Goal: Information Seeking & Learning: Find specific fact

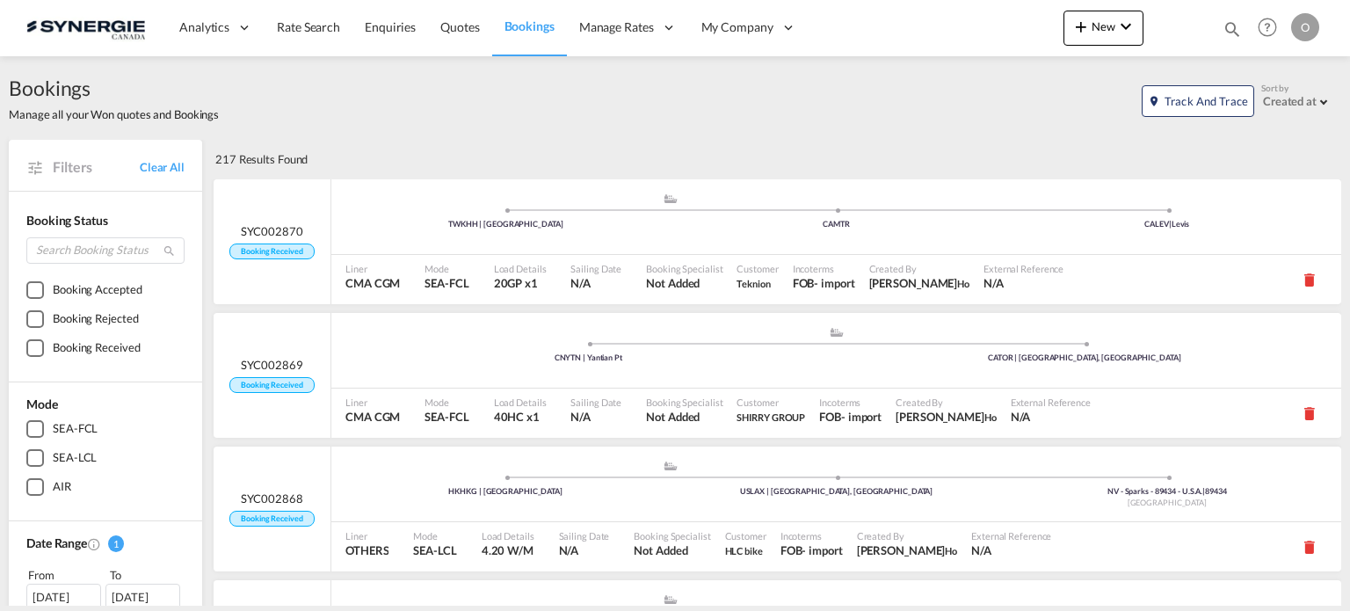
click at [1230, 27] on md-icon "icon-magnify" at bounding box center [1232, 28] width 19 height 19
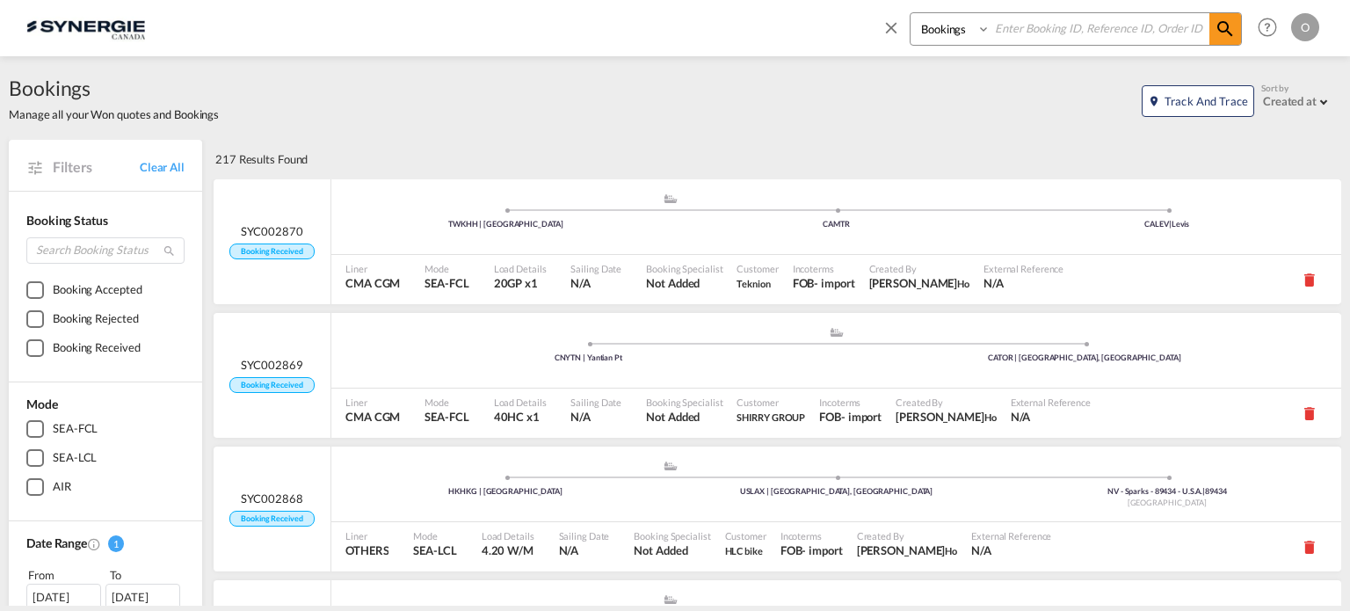
drag, startPoint x: 925, startPoint y: 23, endPoint x: 939, endPoint y: 42, distance: 23.9
click at [925, 23] on select "Bookings Quotes Enquiries" at bounding box center [952, 29] width 83 height 32
select select "Quotes"
click at [911, 13] on select "Bookings Quotes Enquiries" at bounding box center [952, 29] width 83 height 32
click at [1066, 20] on input at bounding box center [1100, 28] width 219 height 31
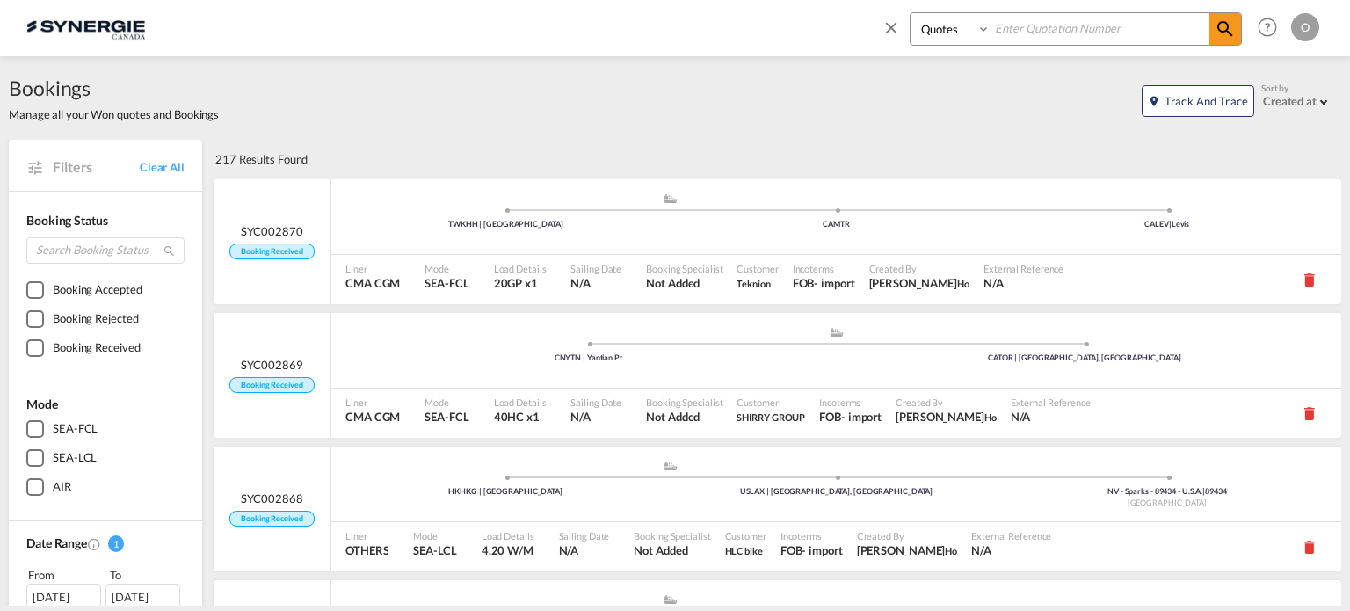
paste input "SYC000013522"
click at [1224, 31] on md-icon "icon-magnify" at bounding box center [1225, 28] width 21 height 21
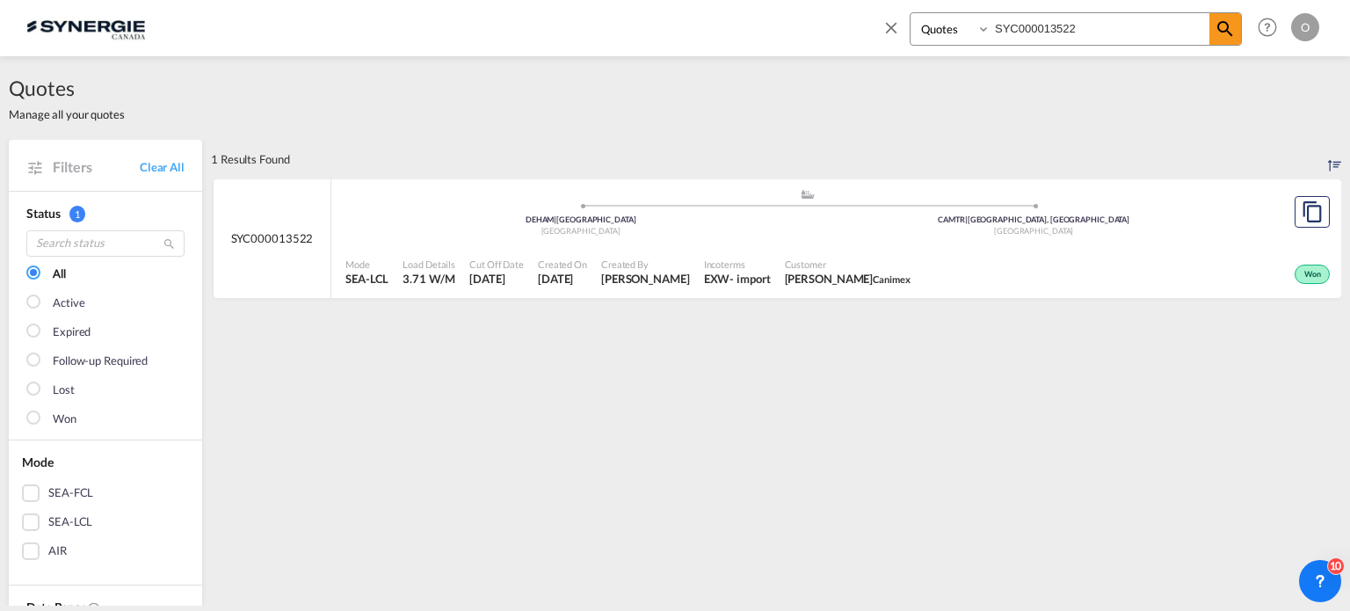
click at [953, 237] on div ".a{fill:#aaa8ad;} .a{fill:#aaa8ad;} DEHAM | [GEOGRAPHIC_DATA] CAMTR | [GEOGRAPH…" at bounding box center [807, 214] width 924 height 53
click at [1078, 38] on input "SYC000013522" at bounding box center [1100, 28] width 219 height 31
paste input "218"
type input "SYC000013218"
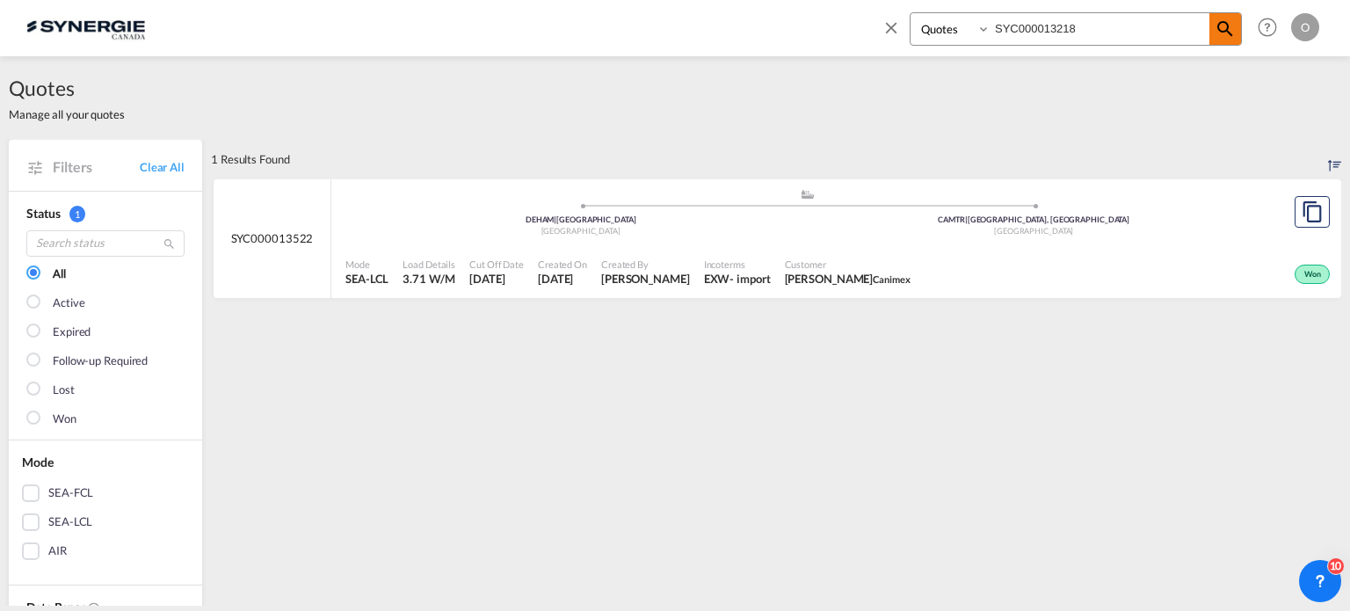
click at [1218, 31] on md-icon "icon-magnify" at bounding box center [1225, 28] width 21 height 21
click at [933, 240] on div ".a{fill:#aaa8ad;} .a{fill:#aaa8ad;} 36070 | 36070 Trissino , [GEOGRAPHIC_DATA] …" at bounding box center [807, 214] width 924 height 53
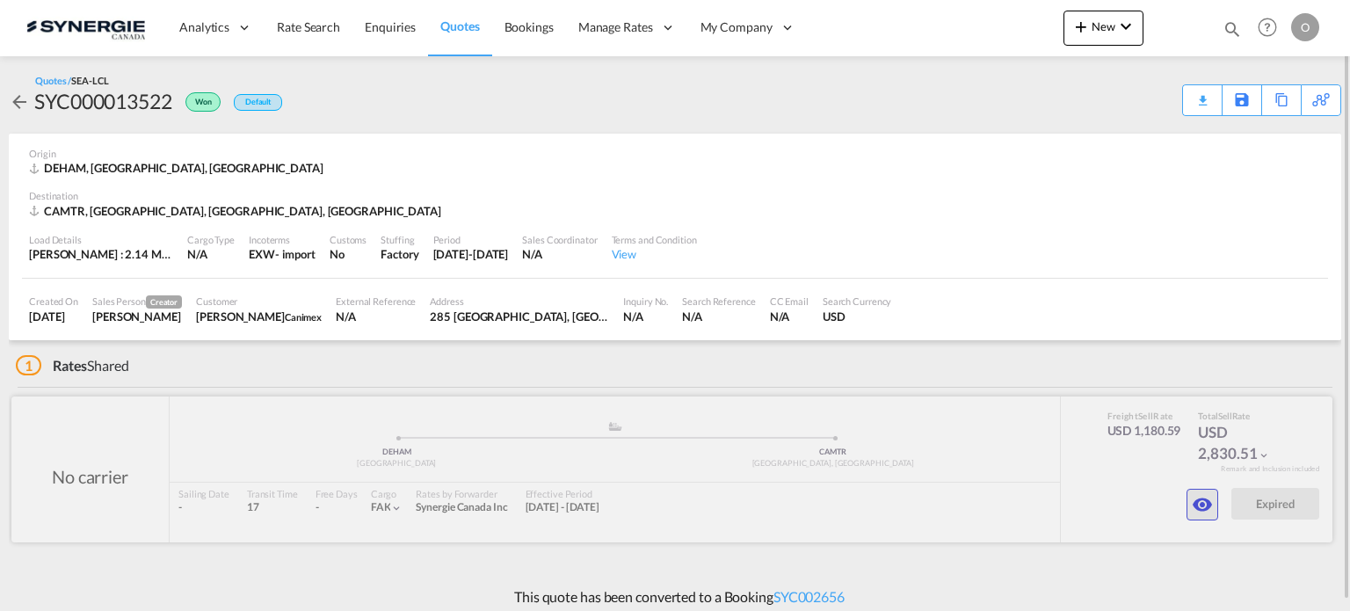
click at [1203, 512] on md-icon "icon-eye" at bounding box center [1202, 504] width 21 height 21
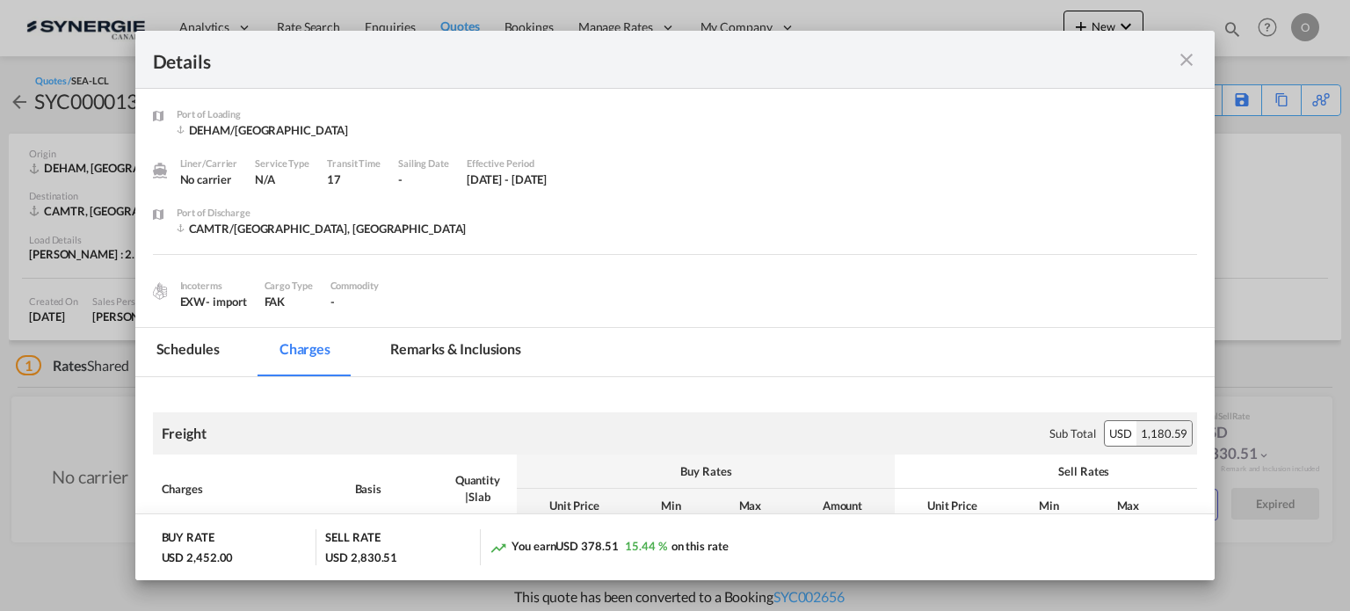
click at [497, 368] on md-tab-item "Remarks & Inclusions" at bounding box center [455, 352] width 173 height 48
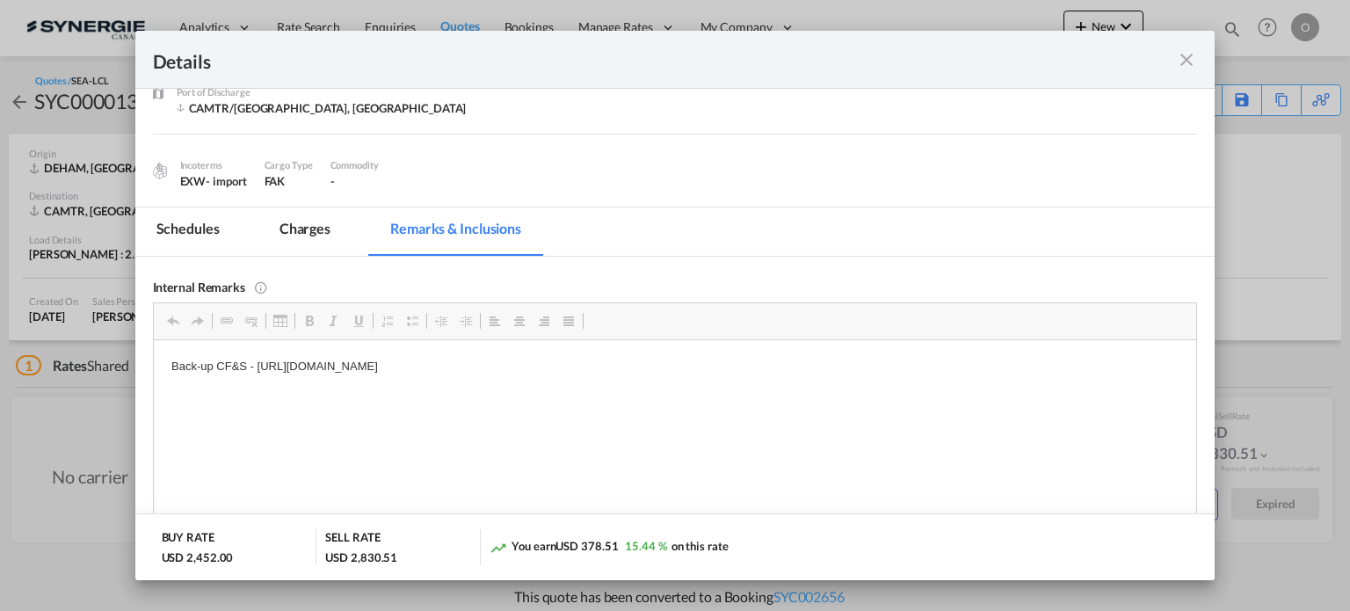
scroll to position [146, 0]
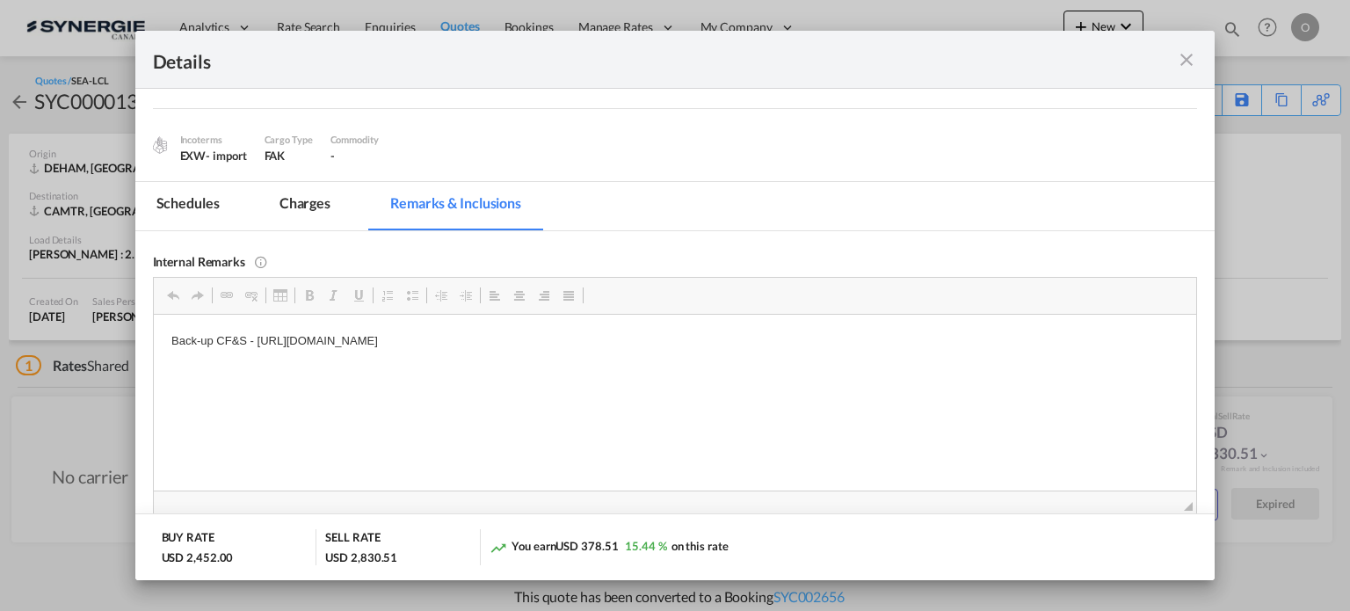
drag, startPoint x: 252, startPoint y: 339, endPoint x: 372, endPoint y: 337, distance: 119.5
drag, startPoint x: 695, startPoint y: 337, endPoint x: 256, endPoint y: 336, distance: 439.5
click at [256, 336] on p "Back-up CF&S - https://app.frontapp.com/open/cnv_q05z51r?key=RIt3AumA_598dRlwln…" at bounding box center [675, 340] width 1008 height 18
click at [298, 352] on span "Copy" at bounding box center [313, 352] width 54 height 25
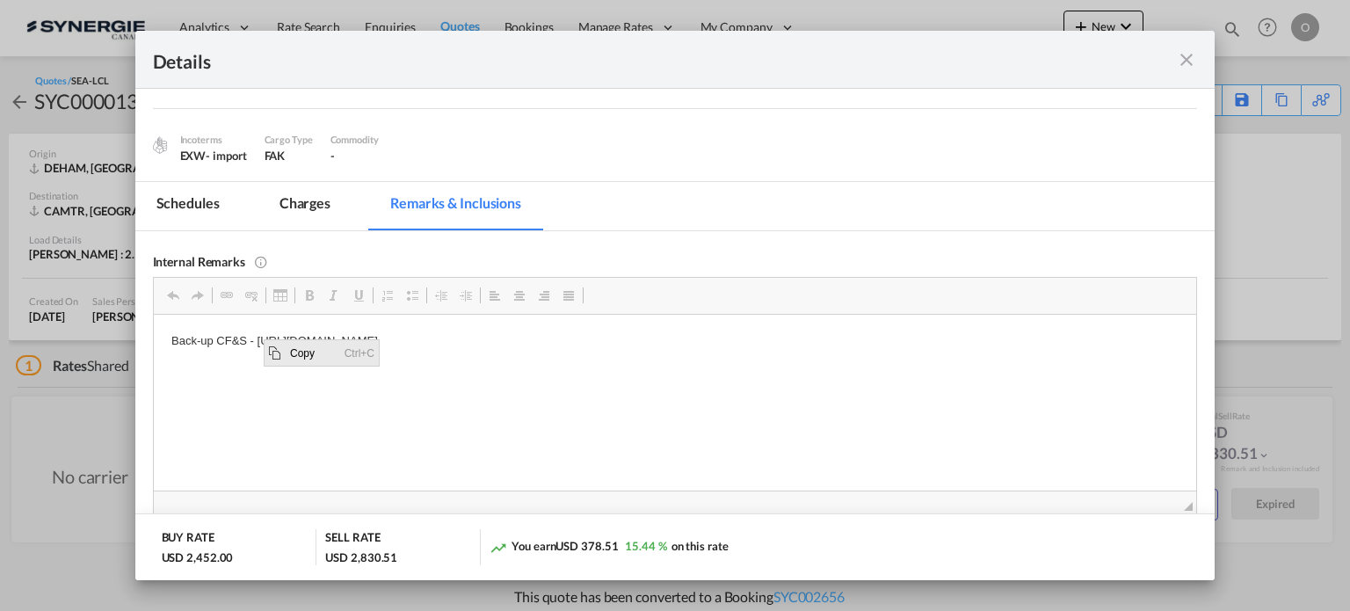
copy p "https://app.frontapp.com/open/cnv_q05z51r?key=RIt3AumA_598dRlwln7Lc0lAWW_t36xW"
click at [1185, 55] on md-icon "icon-close fg-AAA8AD m-0 cursor" at bounding box center [1186, 59] width 21 height 21
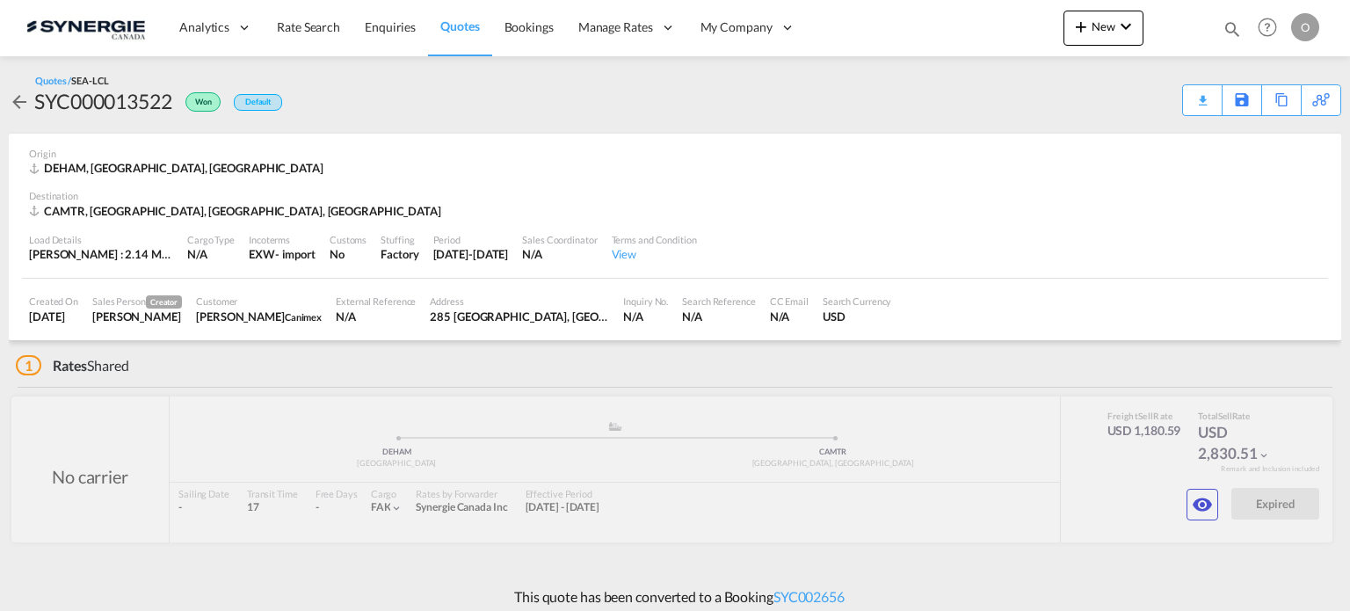
scroll to position [78, 0]
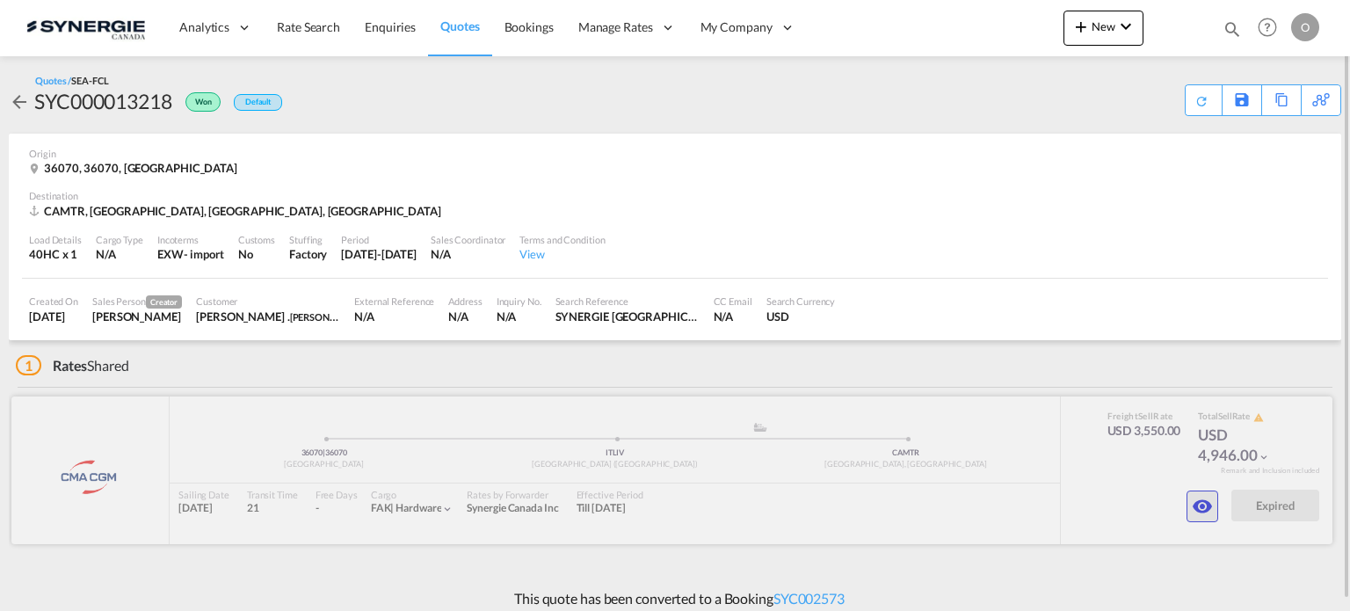
click at [1206, 505] on md-icon "icon-eye" at bounding box center [1202, 506] width 21 height 21
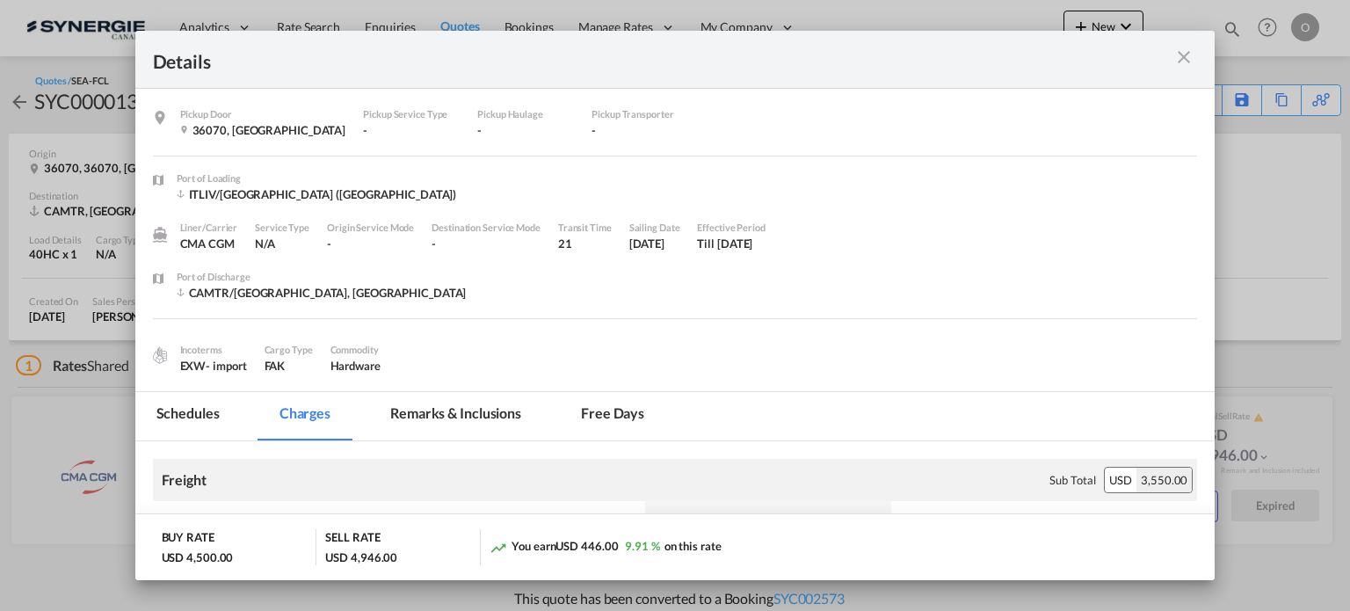
click at [1178, 63] on md-icon "icon-close m-3 fg-AAA8AD cursor" at bounding box center [1183, 57] width 21 height 21
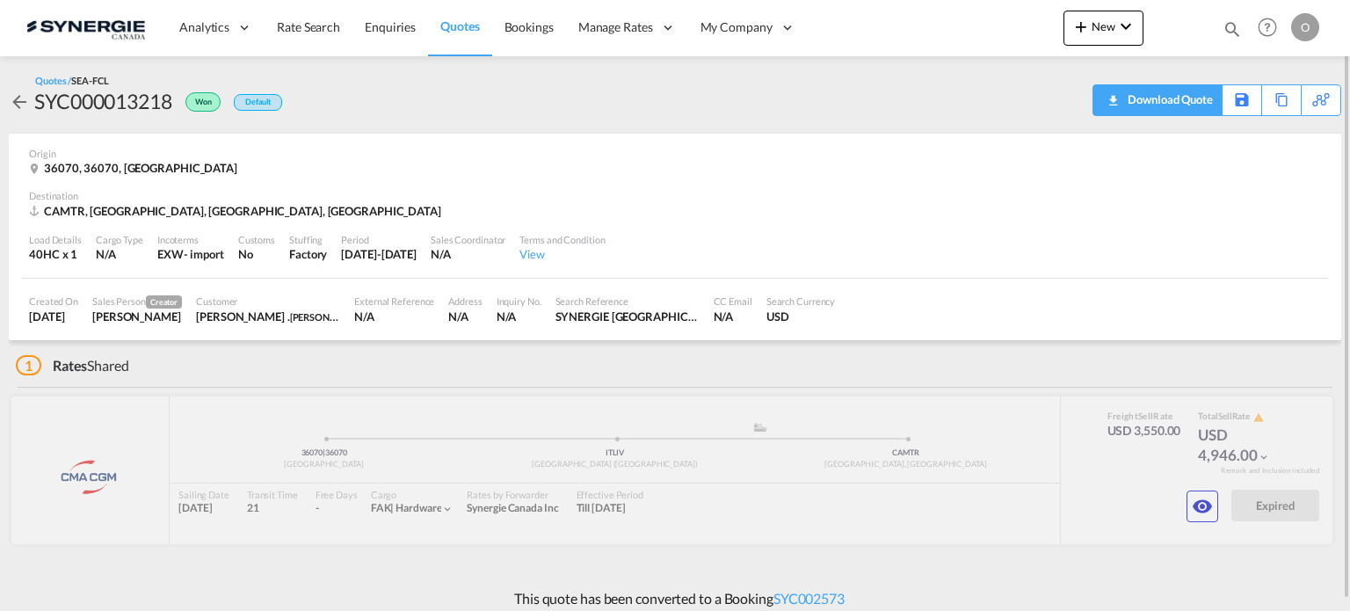
click at [1179, 100] on div "Download Quote" at bounding box center [1168, 99] width 90 height 28
click at [1211, 504] on md-icon "icon-eye" at bounding box center [1202, 506] width 21 height 21
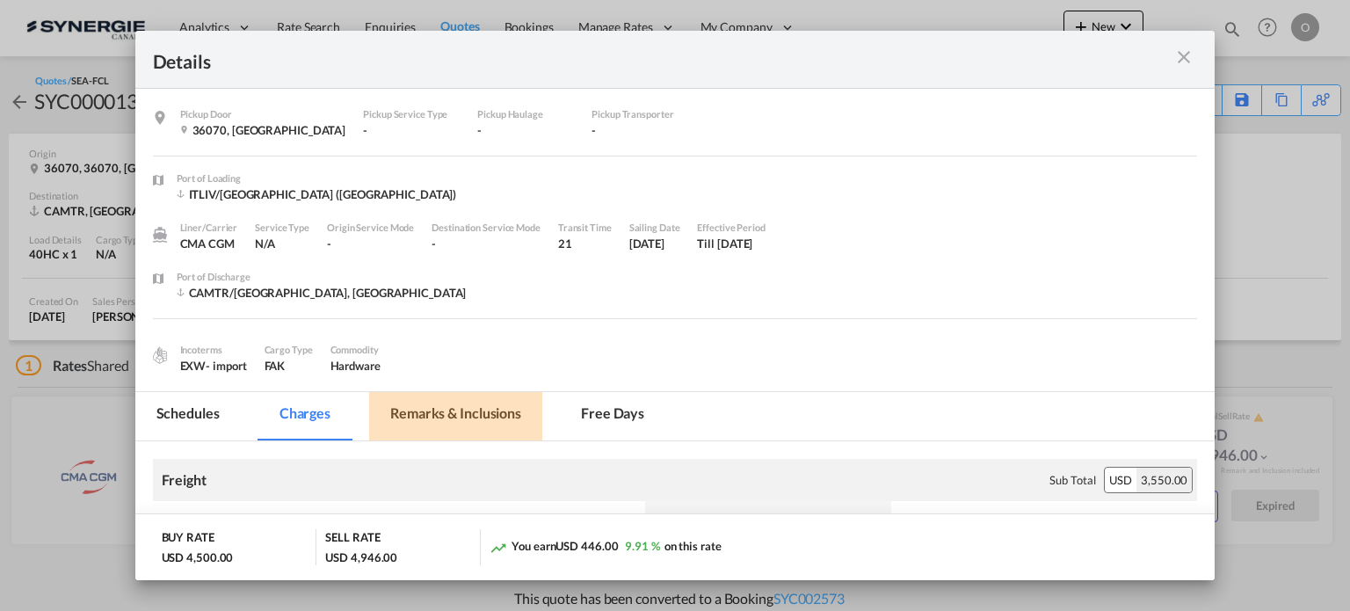
click at [452, 432] on md-tab-item "Remarks & Inclusions" at bounding box center [455, 416] width 173 height 48
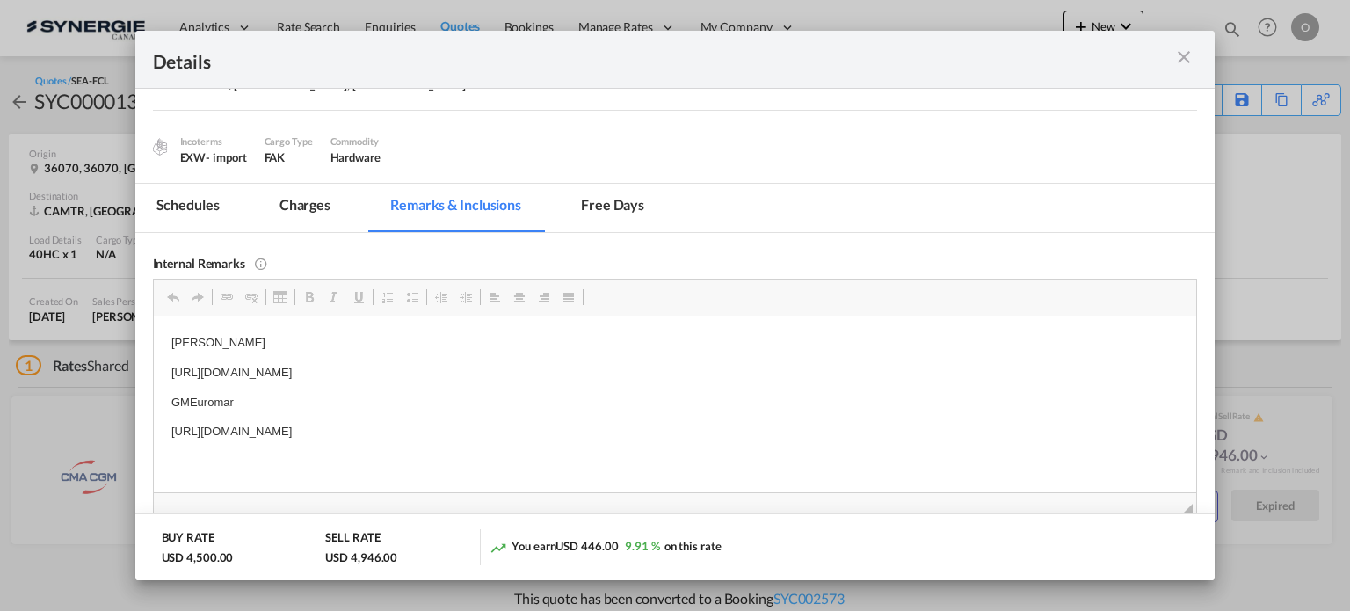
scroll to position [293, 0]
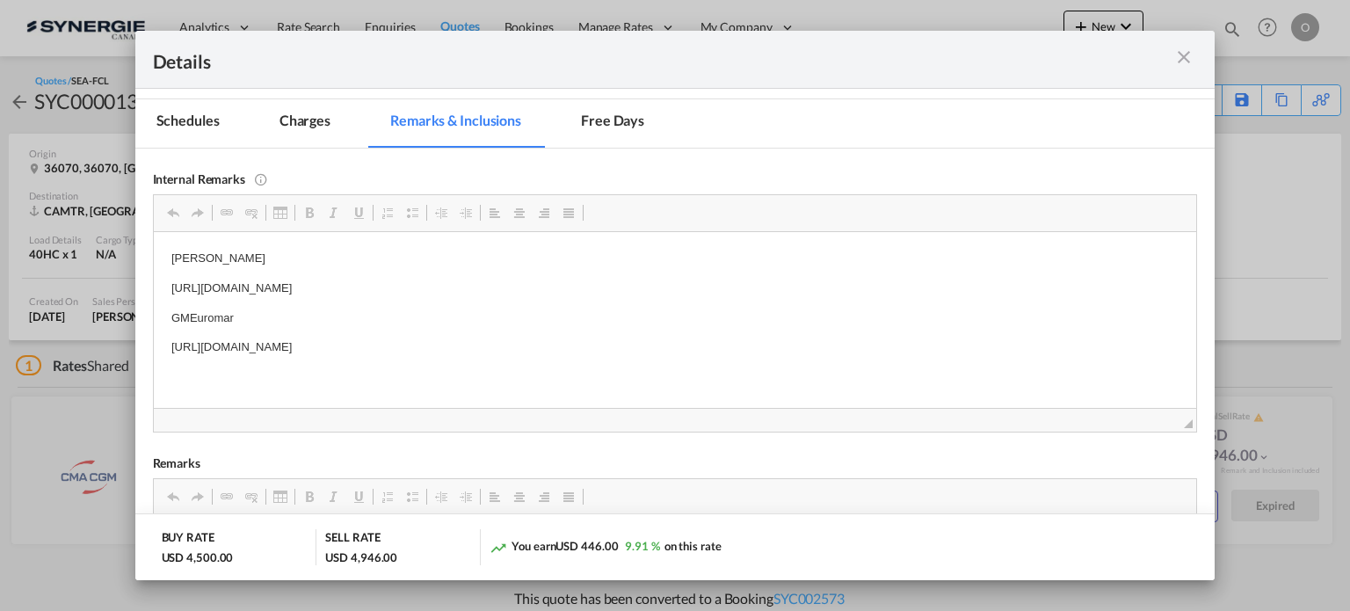
click at [307, 115] on md-tab-item "Charges" at bounding box center [304, 123] width 93 height 48
